Goal: Task Accomplishment & Management: Manage account settings

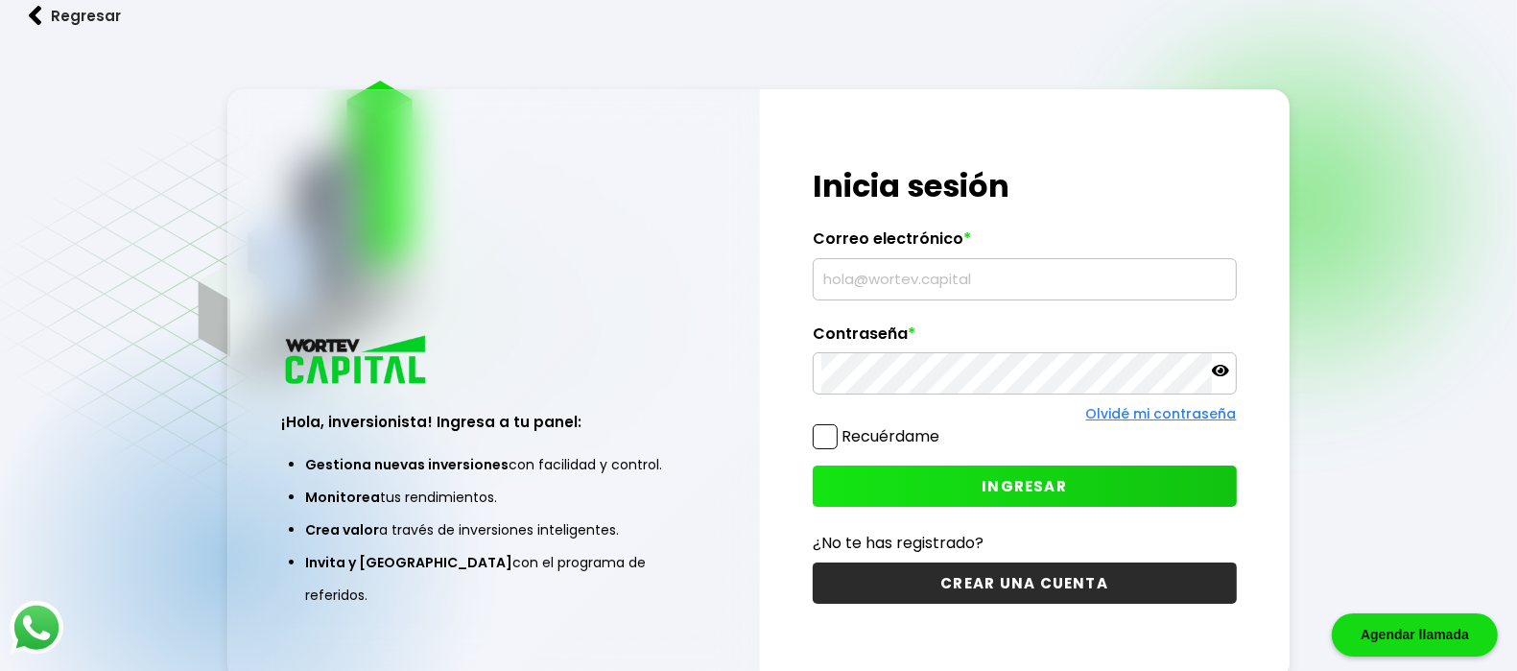
click at [894, 278] on input "text" at bounding box center [1024, 279] width 407 height 40
type input "[EMAIL_ADDRESS][DOMAIN_NAME]"
click at [967, 480] on button "INGRESAR" at bounding box center [1025, 485] width 424 height 41
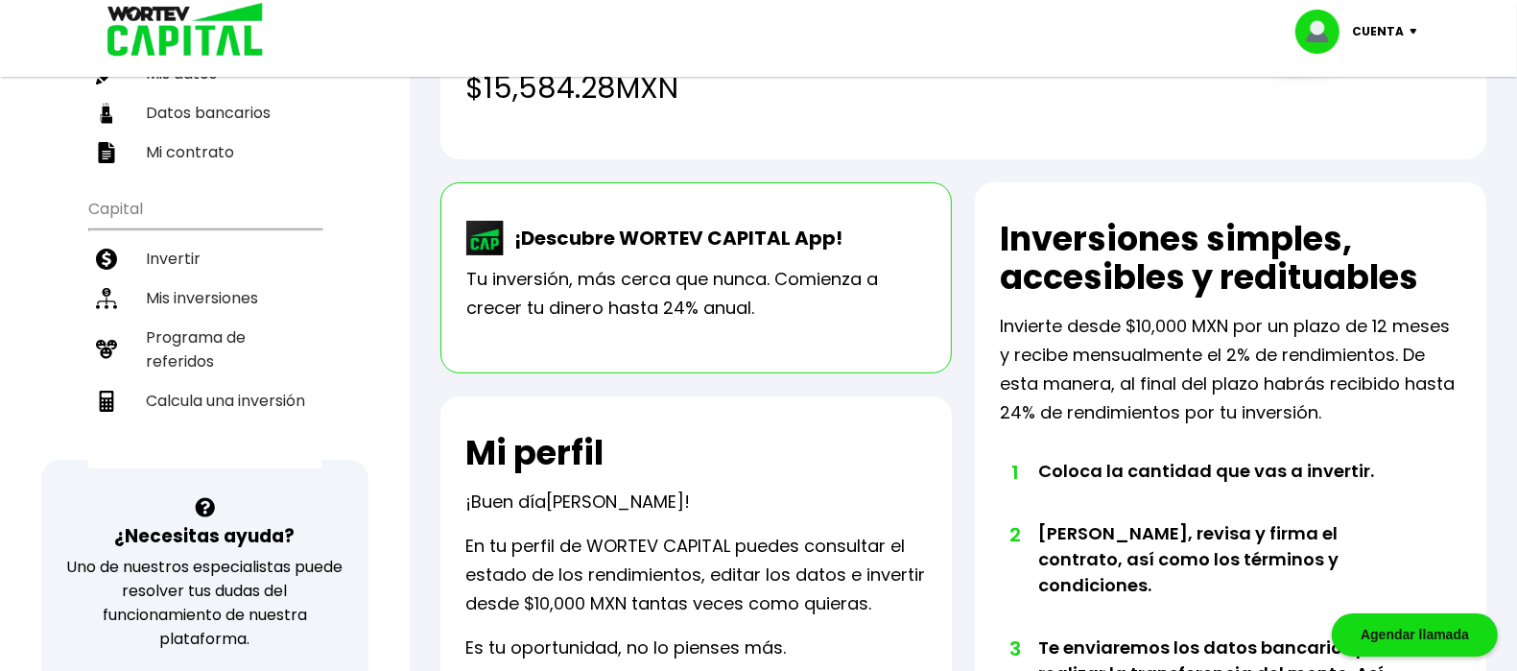
scroll to position [250, 0]
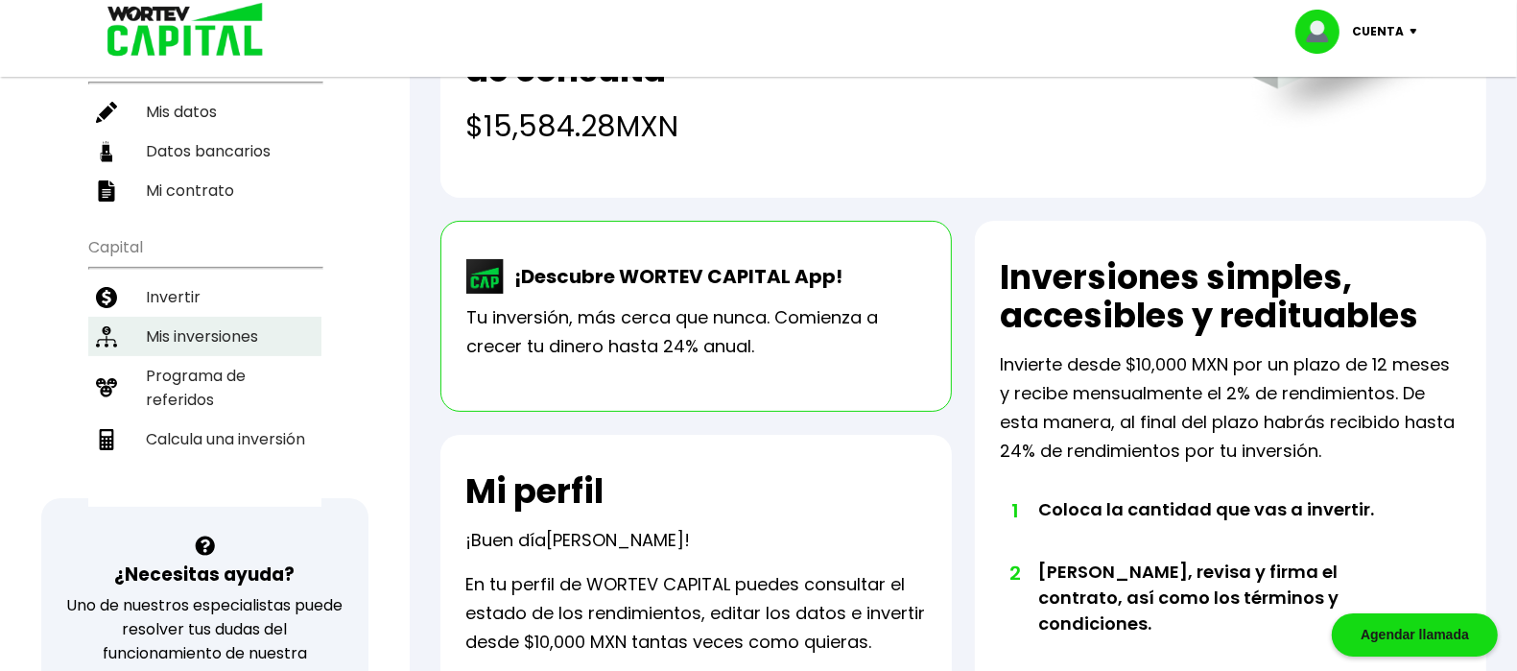
click at [216, 317] on li "Mis inversiones" at bounding box center [204, 336] width 233 height 39
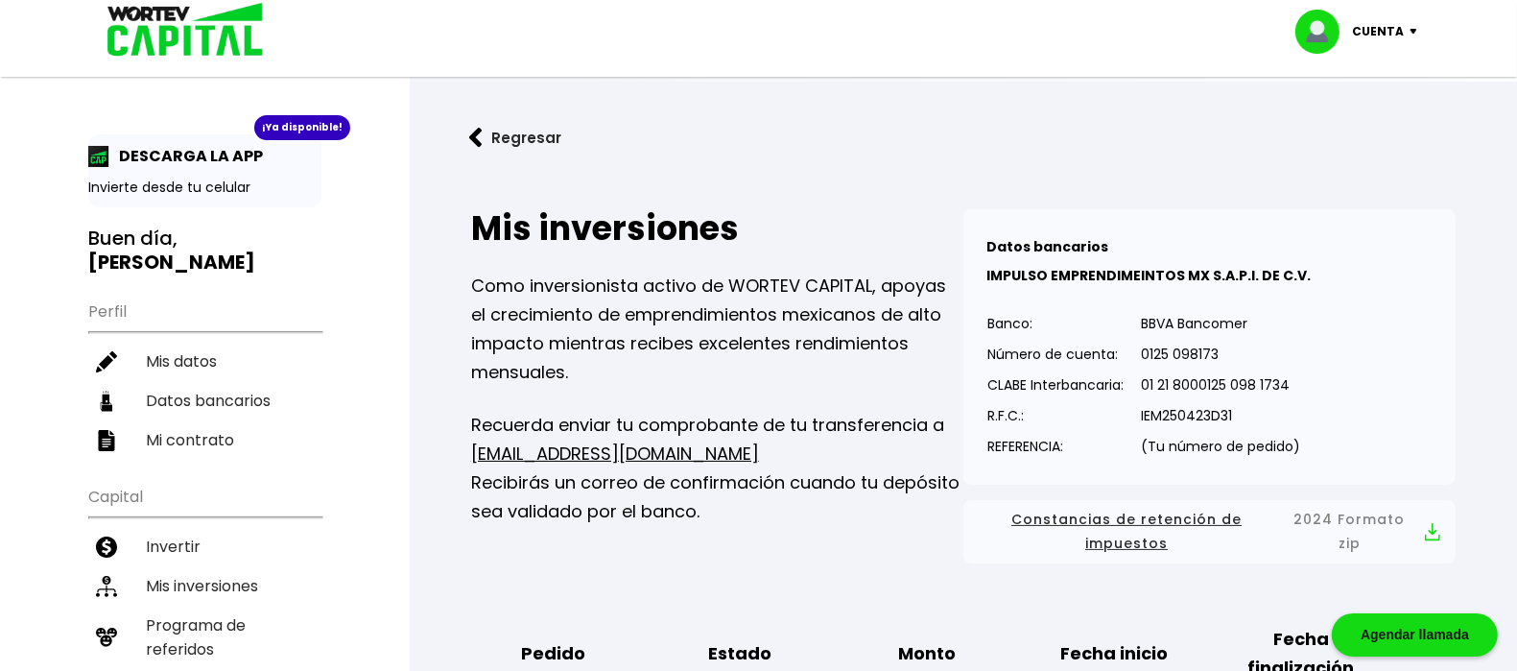
click at [656, 538] on div "Mis inversiones Como inversionista activo de WORTEV CAPITAL, apoyas el crecimie…" at bounding box center [717, 386] width 492 height 354
click at [1409, 29] on img at bounding box center [1418, 32] width 26 height 6
click at [1363, 137] on li "Cerrar sesión" at bounding box center [1359, 127] width 154 height 39
